Goal: Task Accomplishment & Management: Manage account settings

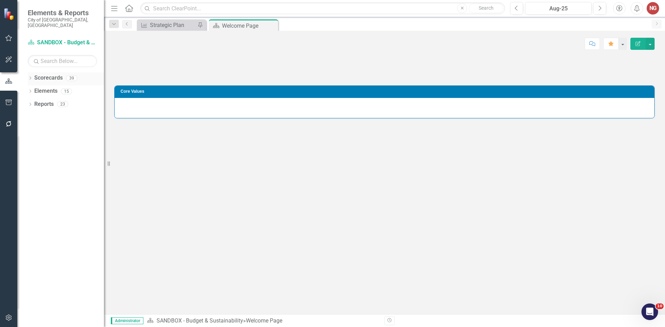
click at [30, 77] on icon "Dropdown" at bounding box center [30, 79] width 5 height 4
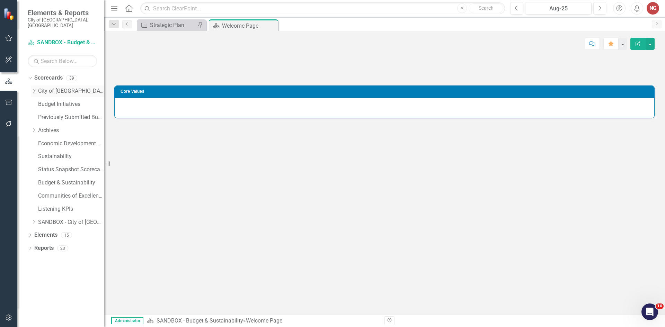
click at [35, 89] on icon "Dropdown" at bounding box center [33, 91] width 5 height 4
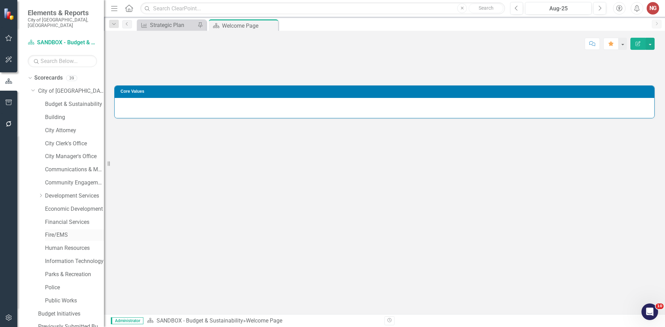
click at [54, 231] on link "Fire/EMS" at bounding box center [74, 235] width 59 height 8
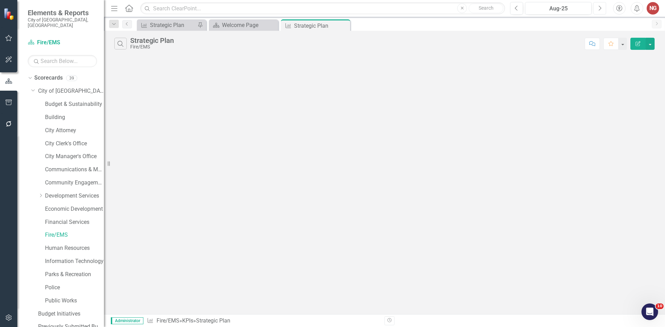
click at [596, 9] on button "Next" at bounding box center [599, 8] width 13 height 12
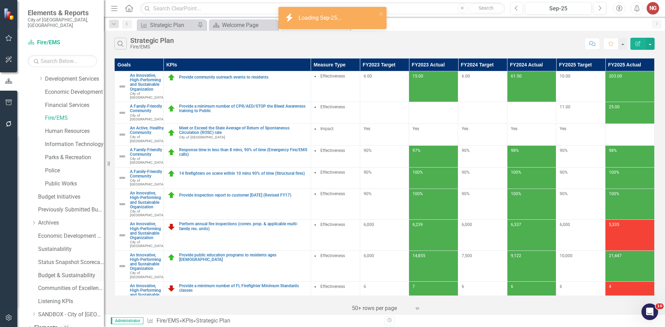
scroll to position [133, 0]
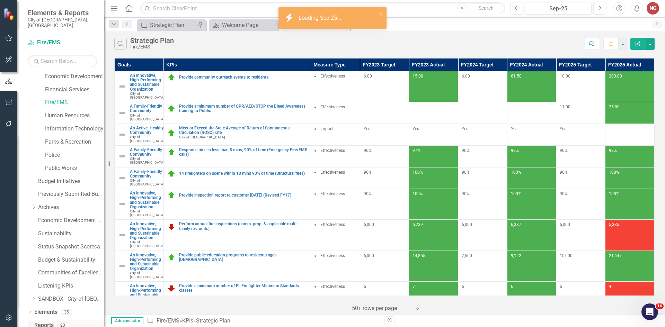
click at [30, 320] on div "Dropdown Reports 20" at bounding box center [66, 326] width 76 height 13
click at [32, 324] on icon "Dropdown" at bounding box center [30, 326] width 5 height 4
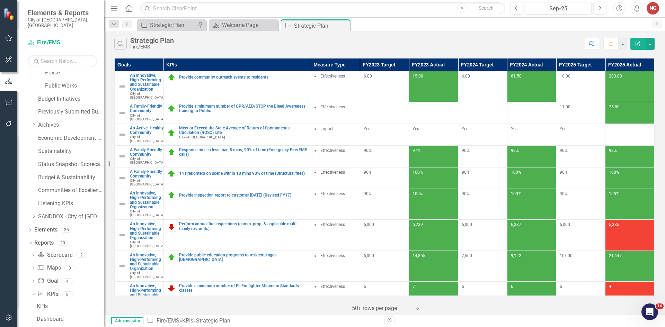
scroll to position [322, 0]
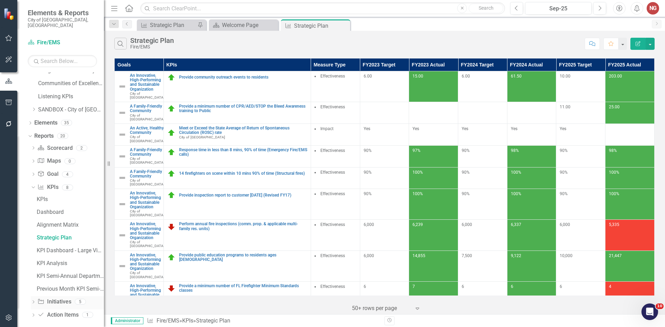
click at [34, 301] on icon at bounding box center [34, 302] width 2 height 3
click at [50, 248] on div "Initiatives" at bounding box center [70, 251] width 67 height 6
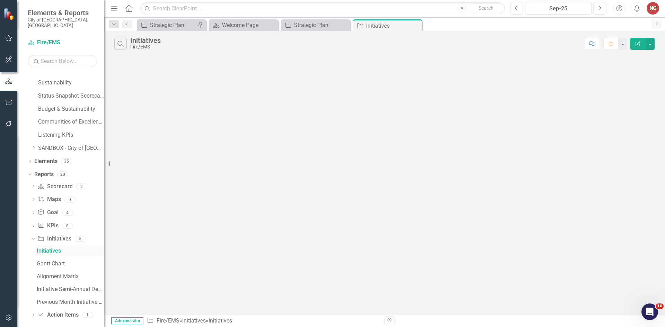
scroll to position [207, 0]
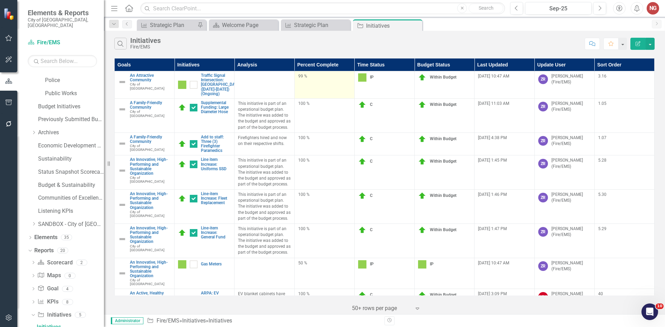
click at [302, 76] on div "99 %" at bounding box center [324, 76] width 53 height 6
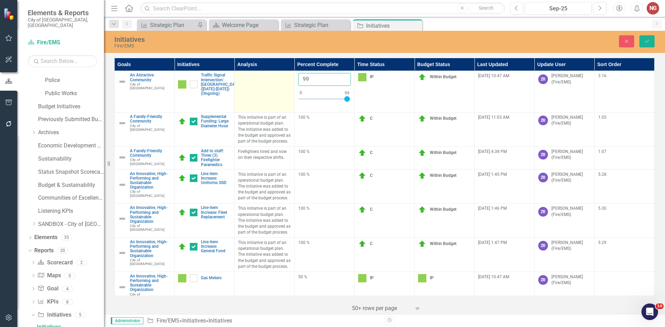
drag, startPoint x: 313, startPoint y: 82, endPoint x: 237, endPoint y: 88, distance: 76.4
click at [255, 73] on tr "An Attractive Community City of [GEOGRAPHIC_DATA] Link Map View Link Map Edit E…" at bounding box center [385, 92] width 540 height 42
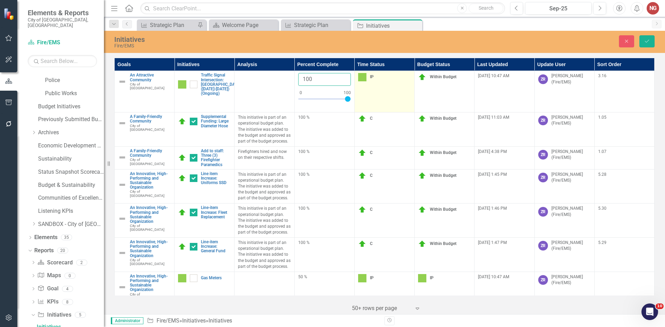
type input "100"
click at [358, 79] on img at bounding box center [362, 77] width 8 height 8
drag, startPoint x: 356, startPoint y: 79, endPoint x: 360, endPoint y: 79, distance: 4.6
click at [358, 79] on img at bounding box center [362, 77] width 8 height 8
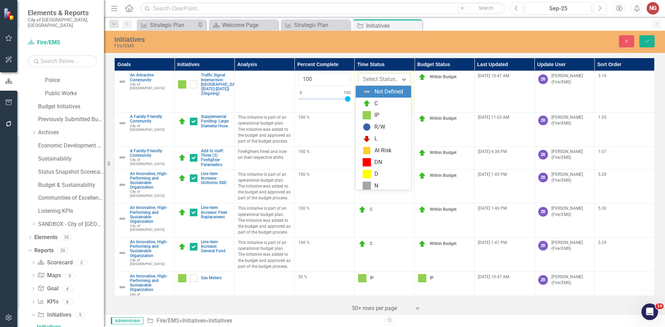
scroll to position [2, 0]
click at [361, 104] on div "C" at bounding box center [383, 102] width 55 height 12
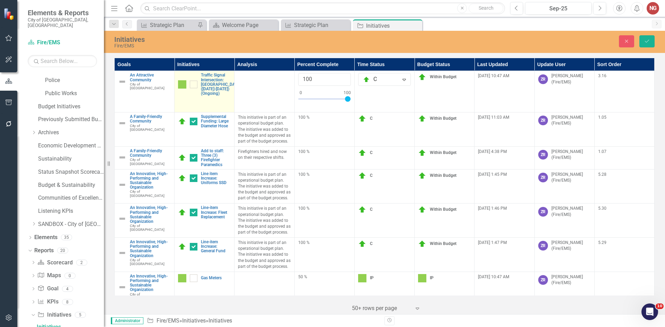
click at [183, 89] on img at bounding box center [182, 84] width 8 height 8
click at [182, 91] on td "IP Expand Traffic Signal Intersection: [GEOGRAPHIC_DATA] ([DATE]-[DATE]) (Ongoi…" at bounding box center [205, 92] width 60 height 42
click at [188, 78] on div "IP" at bounding box center [184, 80] width 9 height 8
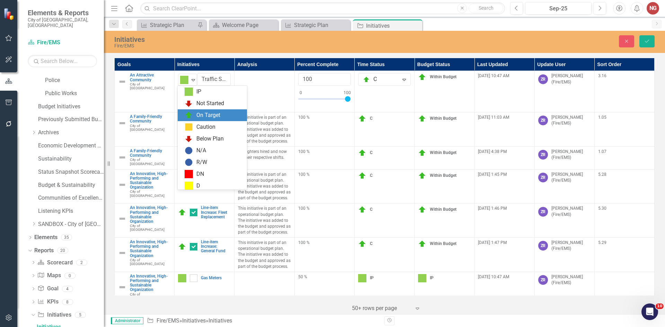
scroll to position [0, 0]
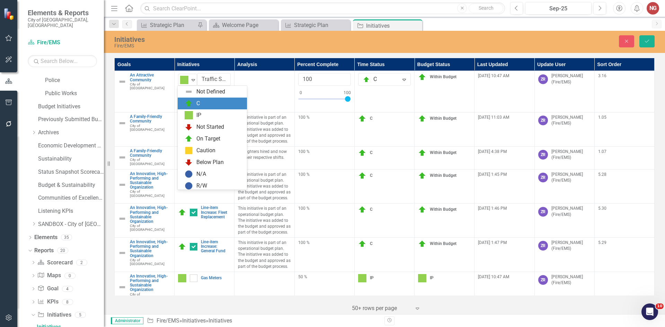
click at [204, 107] on div "C" at bounding box center [214, 103] width 58 height 8
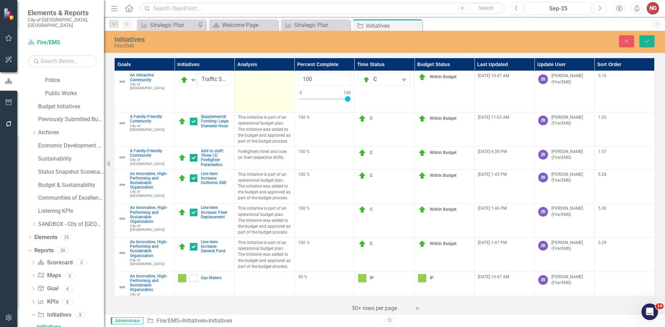
click at [269, 97] on td at bounding box center [264, 92] width 60 height 42
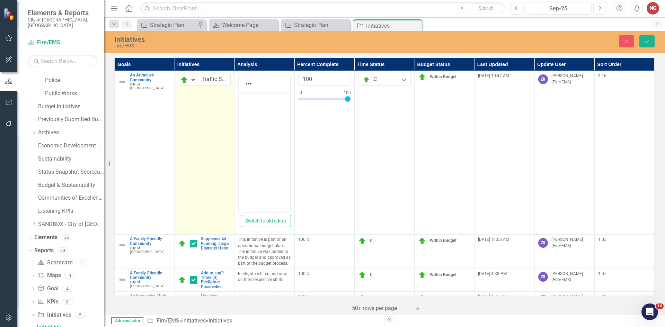
click at [195, 113] on td "C Expand Traffic Signal Intersection: [GEOGRAPHIC_DATA] ([DATE]-[DATE]) (Ongoin…" at bounding box center [205, 153] width 60 height 164
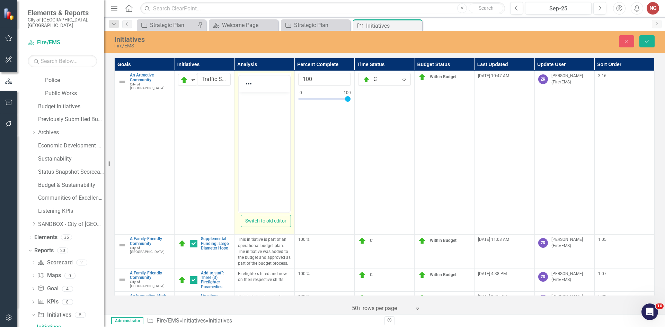
click at [266, 121] on body "Rich Text Area. Press ALT-0 for help." at bounding box center [264, 144] width 51 height 104
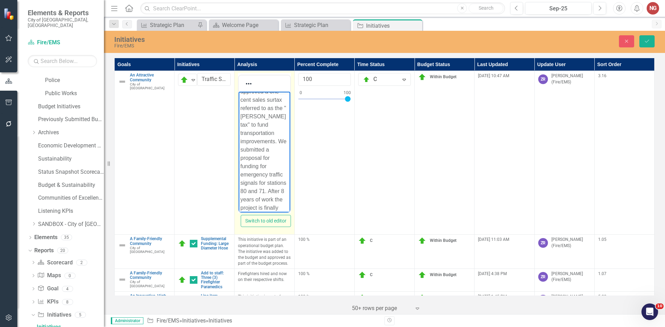
scroll to position [35, 0]
drag, startPoint x: 248, startPoint y: 136, endPoint x: 234, endPoint y: 137, distance: 13.2
click at [239, 137] on html "In [DATE] Broward County voters approved a one-cent sales surtax referred to as…" at bounding box center [264, 182] width 51 height 250
drag, startPoint x: 241, startPoint y: 150, endPoint x: 260, endPoint y: 174, distance: 29.9
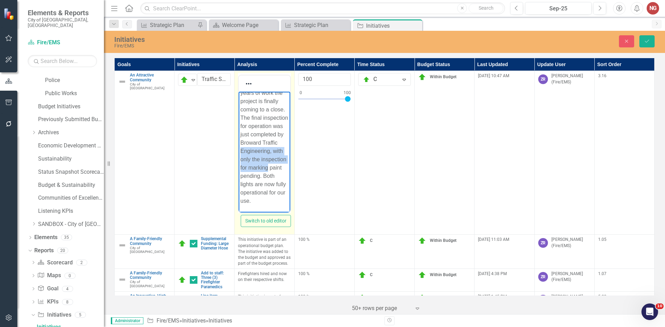
click at [260, 174] on p "In [DATE] Broward County voters approved a one-cent sales surtax referred to as…" at bounding box center [264, 80] width 48 height 249
drag, startPoint x: 248, startPoint y: 201, endPoint x: 238, endPoint y: 202, distance: 9.7
click at [239, 202] on body "In [DATE] Broward County voters approved a one-cent sales surtax referred to as…" at bounding box center [264, 95] width 51 height 233
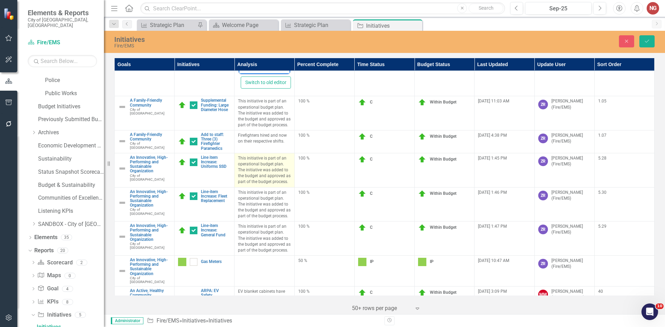
scroll to position [0, 0]
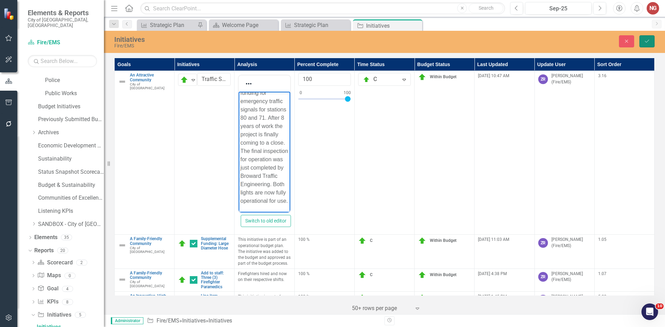
click at [641, 41] on button "Save" at bounding box center [646, 41] width 15 height 12
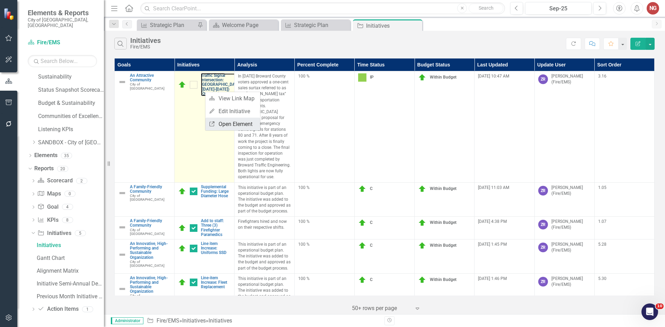
scroll to position [37, 0]
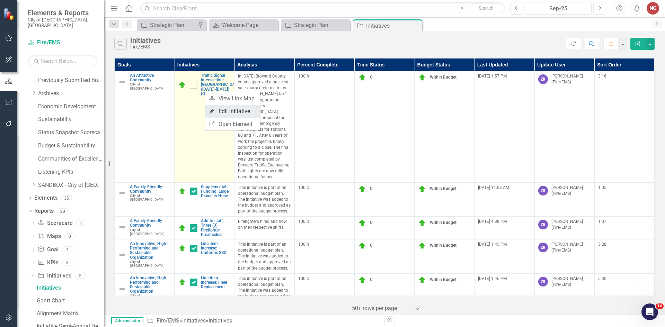
click at [235, 112] on link "Edit Edit Initiative" at bounding box center [232, 111] width 55 height 13
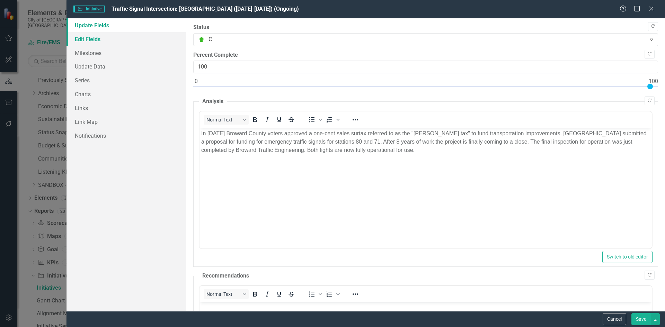
click at [100, 41] on link "Edit Fields" at bounding box center [126, 39] width 120 height 14
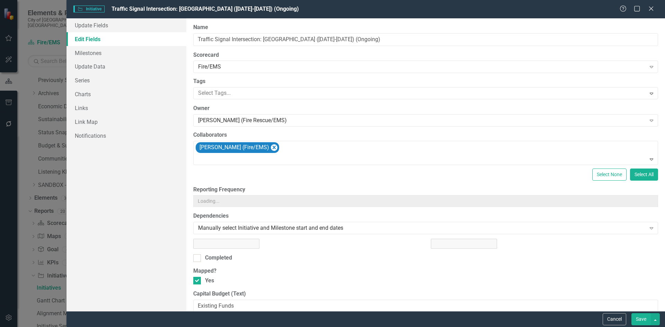
scroll to position [0, 0]
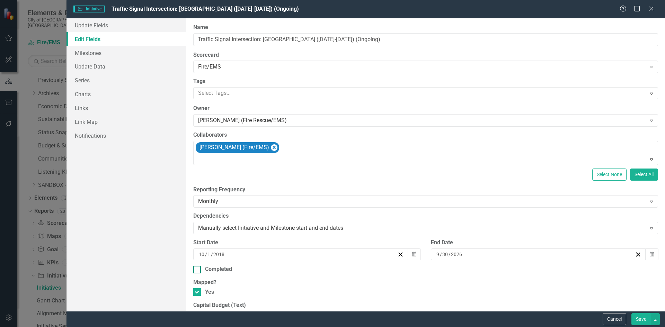
click at [196, 272] on div at bounding box center [197, 270] width 8 height 8
click at [196, 270] on input "Completed" at bounding box center [195, 268] width 5 height 5
checkbox input "true"
click at [442, 255] on input "30" at bounding box center [445, 254] width 7 height 7
click at [457, 252] on input "2026" at bounding box center [457, 254] width 12 height 7
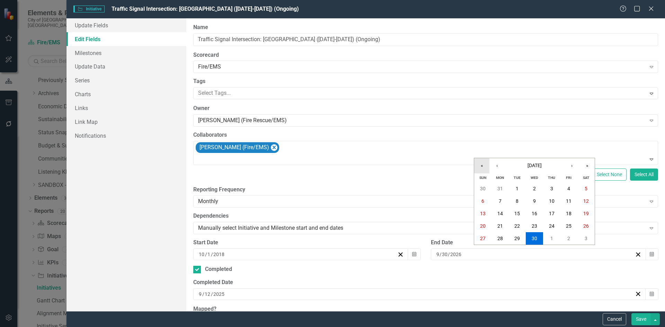
click at [482, 168] on button "«" at bounding box center [481, 165] width 15 height 15
click at [518, 242] on button "30" at bounding box center [516, 238] width 17 height 12
click at [641, 322] on button "Save" at bounding box center [640, 319] width 19 height 12
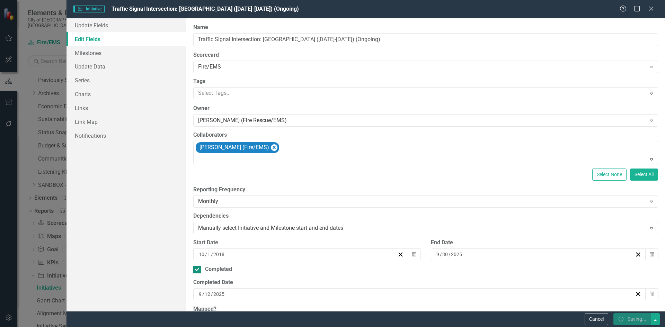
checkbox input "true"
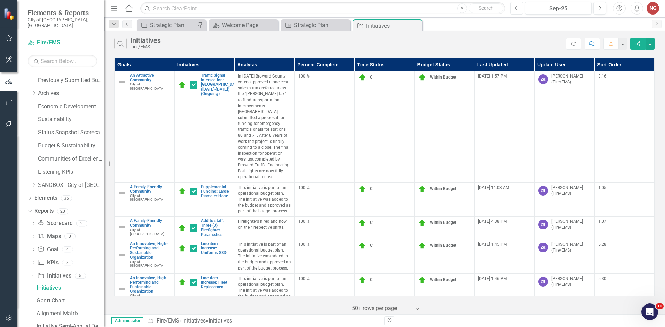
click at [515, 6] on icon "Previous" at bounding box center [517, 8] width 4 height 6
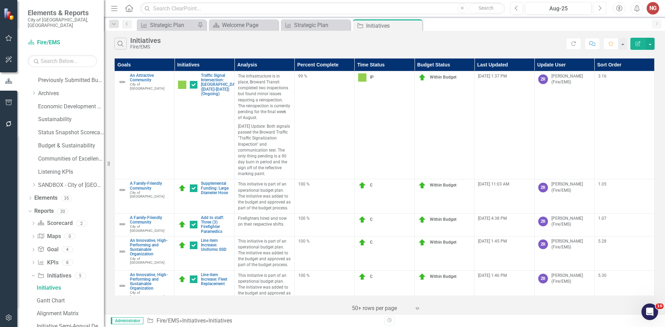
click at [597, 7] on button "Next" at bounding box center [599, 8] width 13 height 12
